Goal: Transaction & Acquisition: Purchase product/service

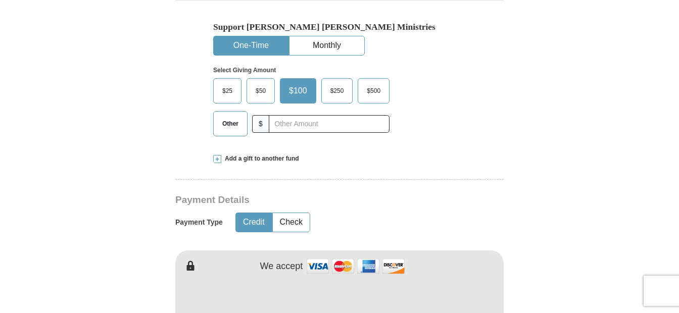
scroll to position [404, 0]
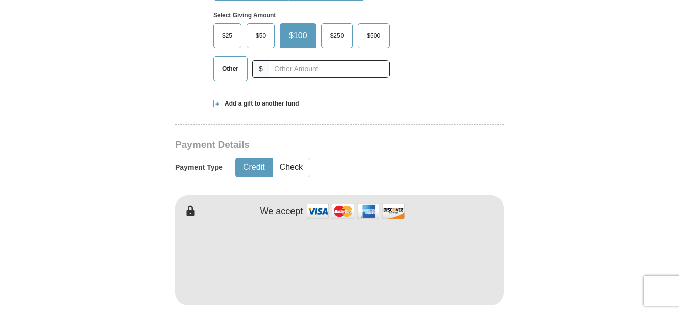
click at [215, 100] on span at bounding box center [217, 104] width 8 height 8
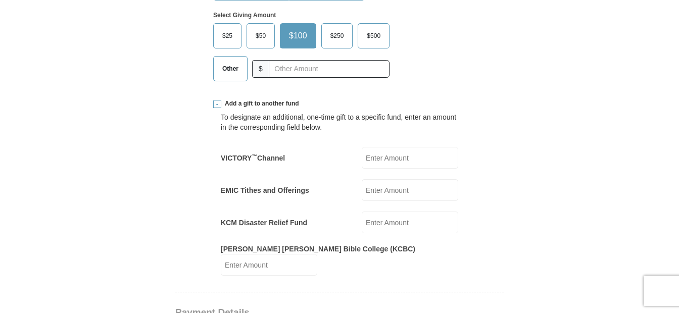
click at [374, 147] on input "VICTORY ™ Channel" at bounding box center [410, 158] width 97 height 22
type input "20"
click at [379, 212] on input "KCM Disaster Relief Fund" at bounding box center [410, 223] width 97 height 22
type input "5"
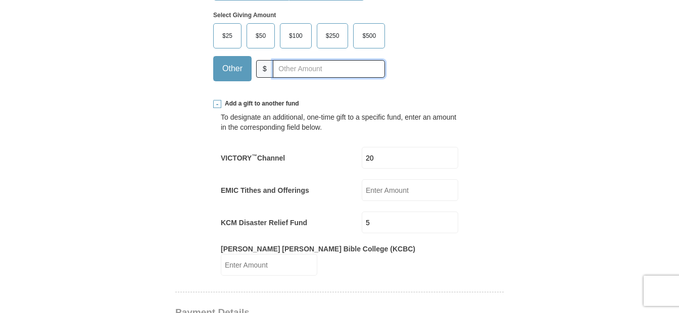
click at [275, 60] on input "text" at bounding box center [329, 69] width 112 height 18
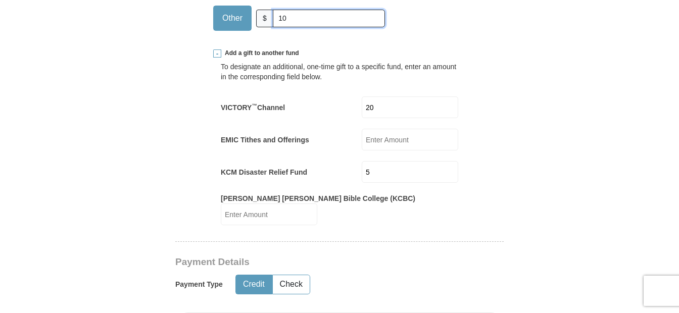
scroll to position [505, 0]
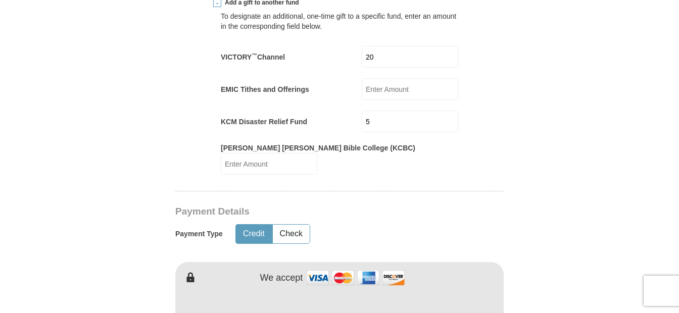
type input "10"
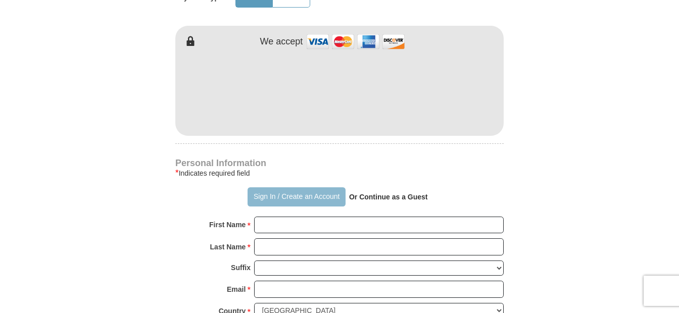
scroll to position [758, 0]
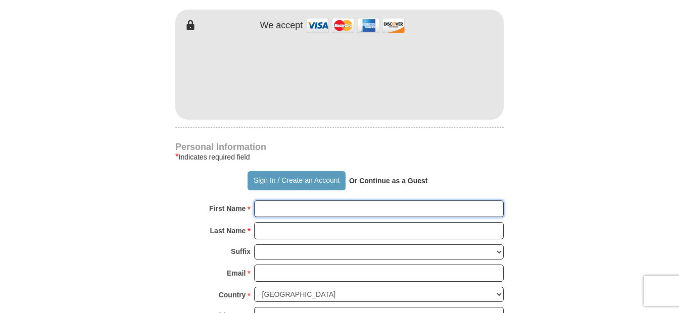
click at [266, 201] on input "First Name *" at bounding box center [379, 209] width 250 height 17
type input "[PERSON_NAME] & [PERSON_NAME]"
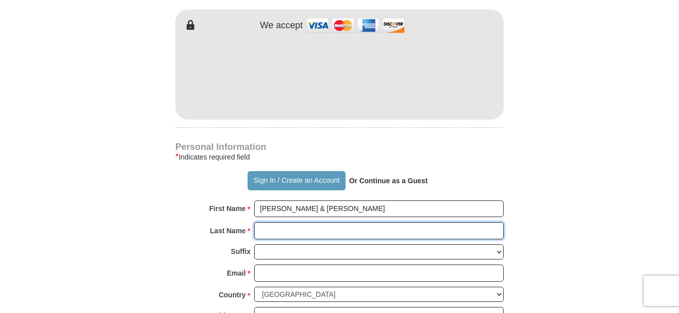
click at [264, 222] on input "Last Name *" at bounding box center [379, 230] width 250 height 17
type input "[PERSON_NAME]"
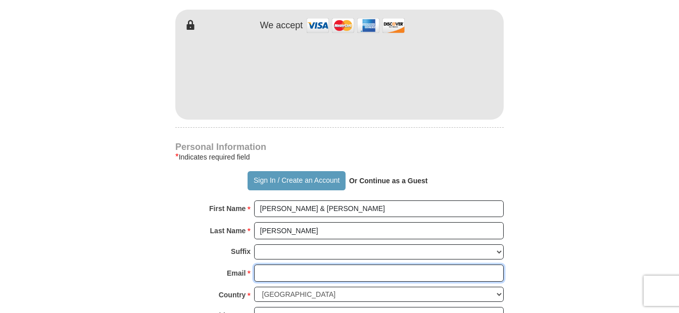
click at [264, 265] on input "Email *" at bounding box center [379, 273] width 250 height 17
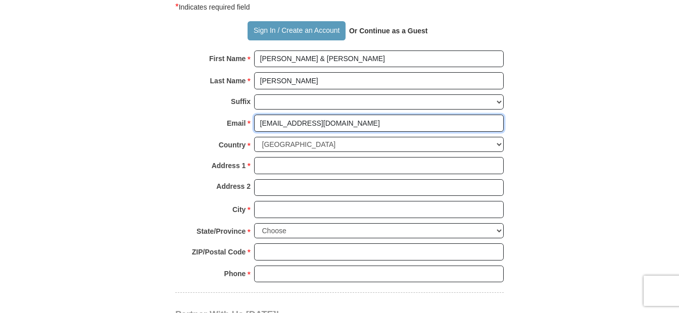
scroll to position [910, 0]
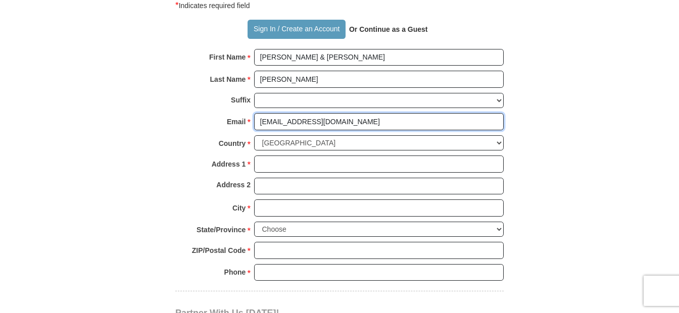
type input "[EMAIL_ADDRESS][DOMAIN_NAME]"
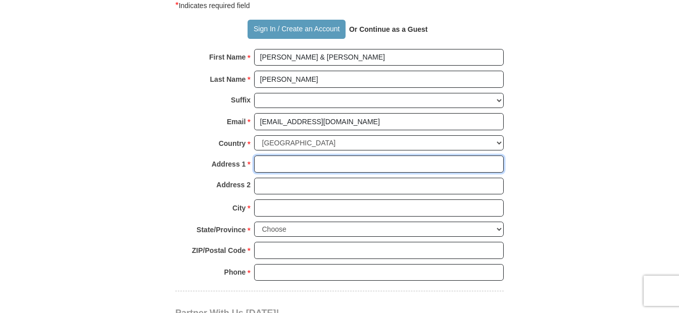
click at [260, 156] on input "Address 1 *" at bounding box center [379, 164] width 250 height 17
type input "[STREET_ADDRESS][PERSON_NAME]"
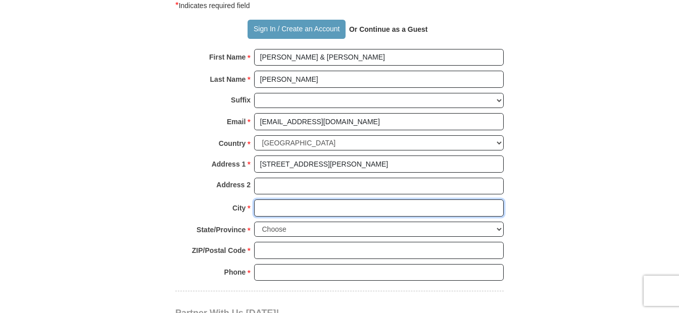
click at [272, 200] on input "City *" at bounding box center [379, 208] width 250 height 17
type input "[GEOGRAPHIC_DATA]"
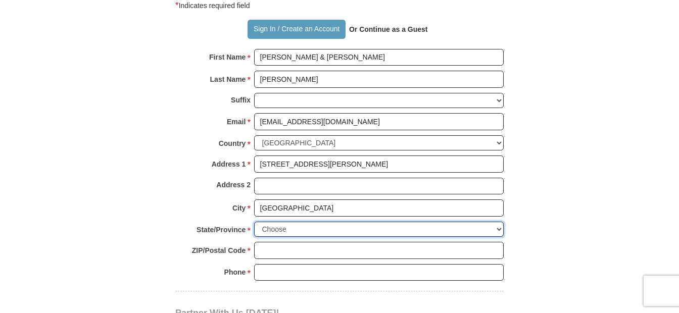
click at [278, 222] on select "Choose [US_STATE] [US_STATE] [US_STATE] [US_STATE] [US_STATE] Armed Forces Amer…" at bounding box center [379, 230] width 250 height 16
select select "OH"
click at [254, 222] on select "Choose [US_STATE] [US_STATE] [US_STATE] [US_STATE] [US_STATE] Armed Forces Amer…" at bounding box center [379, 230] width 250 height 16
click at [266, 242] on input "ZIP/Postal Code *" at bounding box center [379, 250] width 250 height 17
type input "43031"
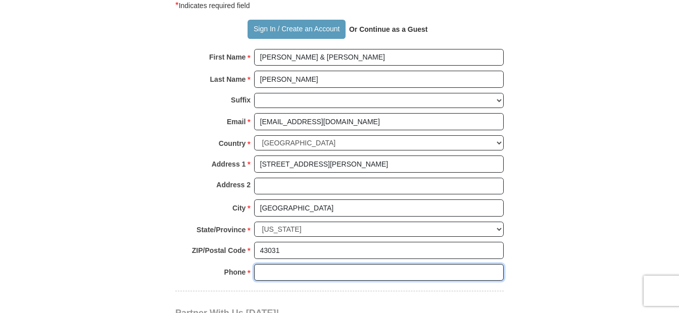
click at [267, 264] on input "Phone * *" at bounding box center [379, 272] width 250 height 17
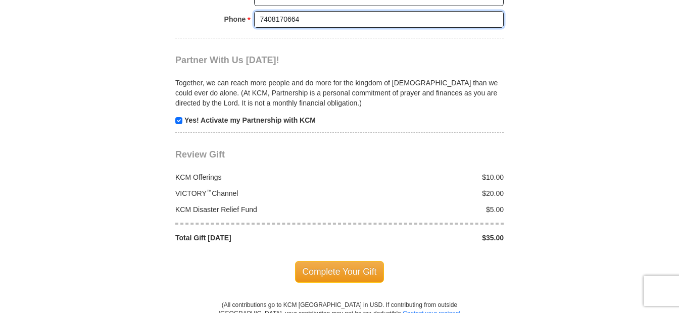
scroll to position [1162, 0]
type input "7408170664"
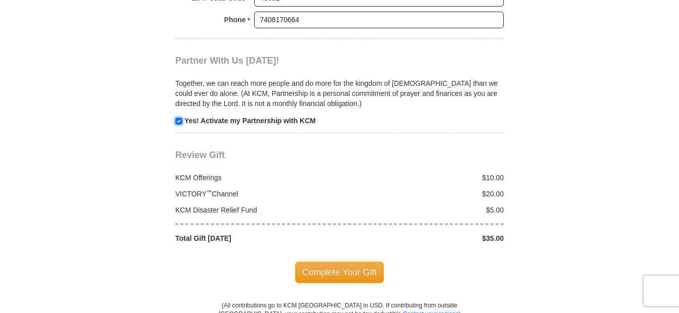
click at [178, 118] on input "checkbox" at bounding box center [178, 121] width 7 height 7
checkbox input "false"
click at [349, 262] on span "Complete Your Gift" at bounding box center [339, 272] width 89 height 21
